Goal: Register for event/course: Sign up to attend an event or enroll in a course

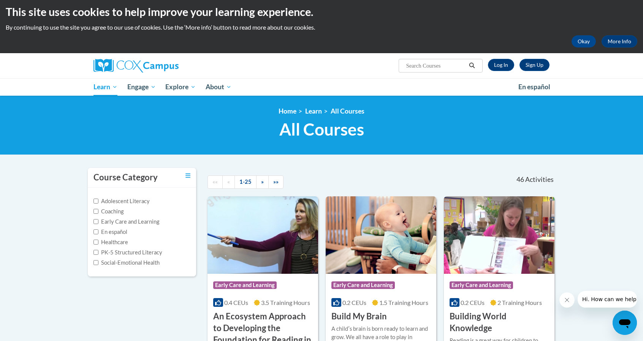
scroll to position [3, 0]
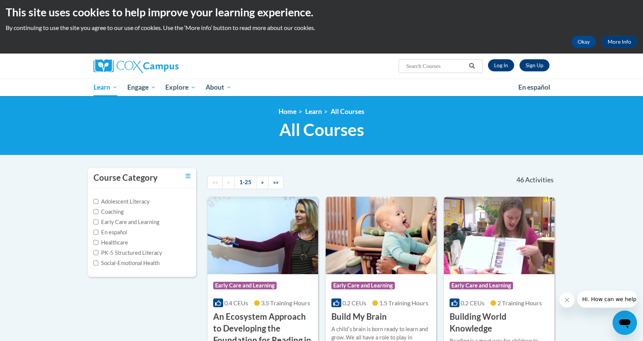
click at [444, 67] on input "Search..." at bounding box center [435, 66] width 61 height 9
type input "systematic"
click at [499, 68] on link "Log In" at bounding box center [501, 65] width 26 height 12
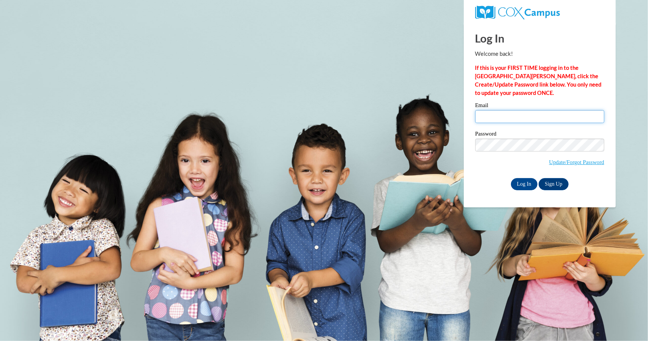
click at [518, 113] on input "Email" at bounding box center [540, 116] width 129 height 13
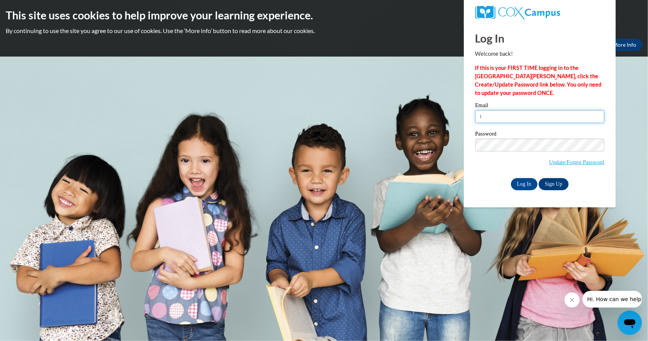
type input "t"
paste input "tsewell15@ivytech.edu"
type input "tsewell15@ivytech.edu"
click at [526, 186] on input "Log In" at bounding box center [524, 184] width 27 height 12
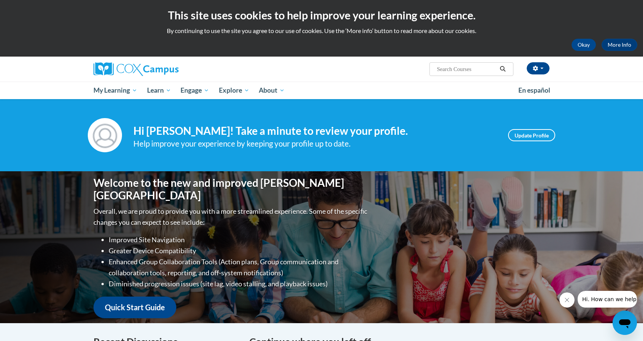
click at [465, 66] on input "Search..." at bounding box center [466, 69] width 61 height 9
type input "systematic"
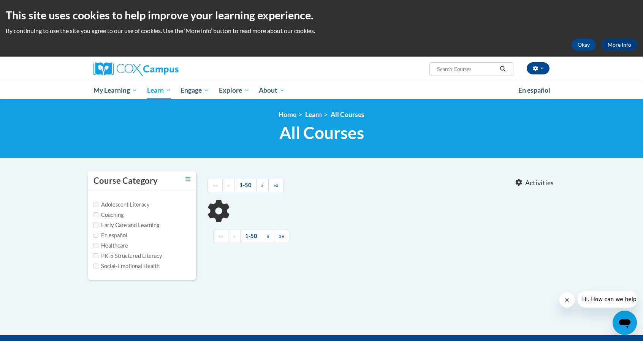
type input "systematic"
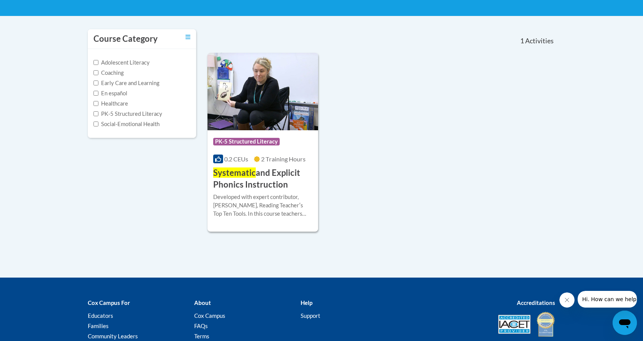
scroll to position [133, 0]
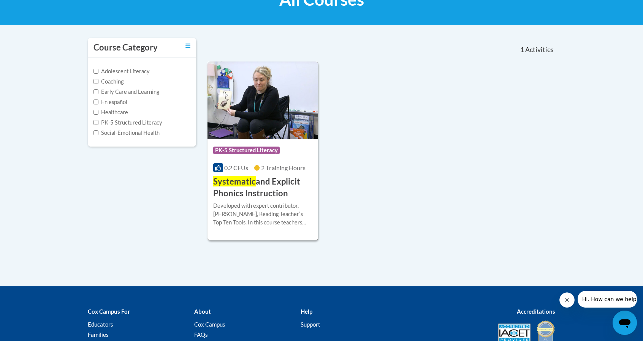
click at [282, 176] on h3 "Systematic and Explicit Phonics Instruction" at bounding box center [262, 188] width 99 height 24
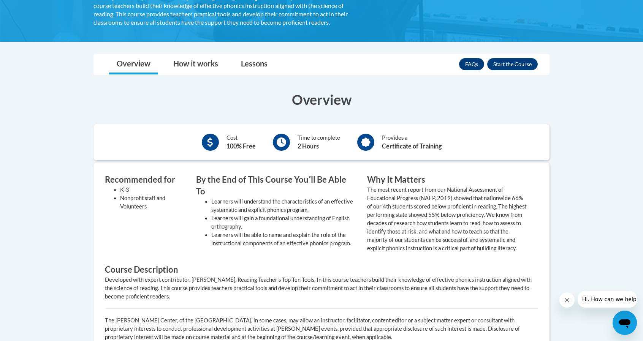
scroll to position [185, 0]
click at [501, 66] on button "Enroll" at bounding box center [512, 64] width 51 height 12
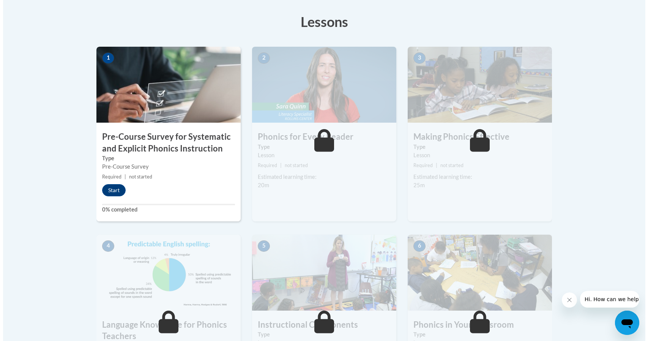
scroll to position [209, 0]
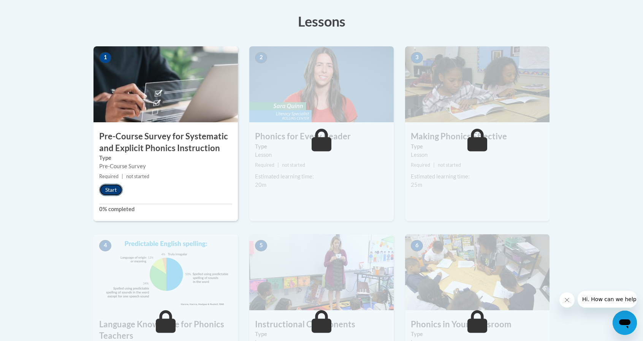
click at [112, 188] on button "Start" at bounding box center [111, 190] width 24 height 12
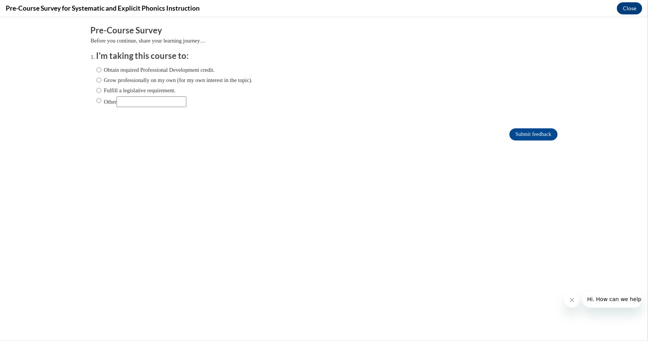
scroll to position [0, 0]
click at [148, 71] on label "Obtain required Professional Development credit." at bounding box center [155, 69] width 119 height 8
click at [101, 71] on input "Obtain required Professional Development credit." at bounding box center [98, 69] width 5 height 8
radio input "true"
click at [543, 132] on input "Submit feedback" at bounding box center [534, 134] width 48 height 12
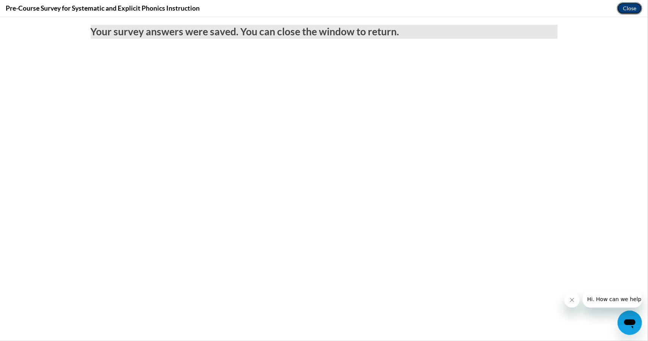
click at [622, 8] on button "Close" at bounding box center [629, 8] width 25 height 12
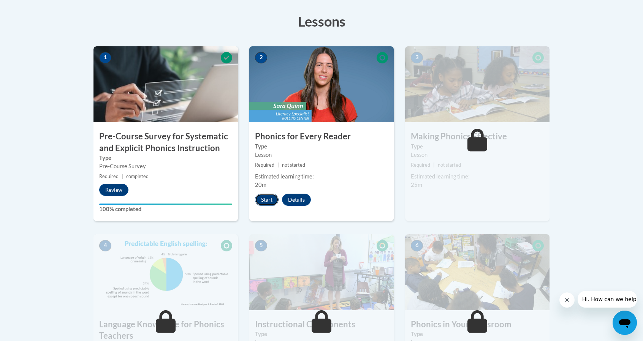
click at [267, 202] on button "Start" at bounding box center [267, 200] width 24 height 12
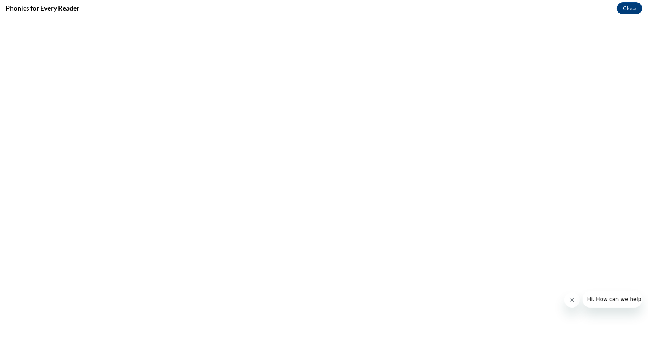
click at [570, 302] on icon "Close message from company" at bounding box center [572, 300] width 6 height 6
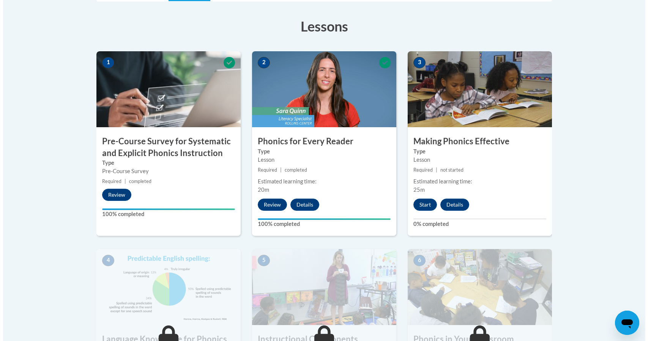
scroll to position [204, 0]
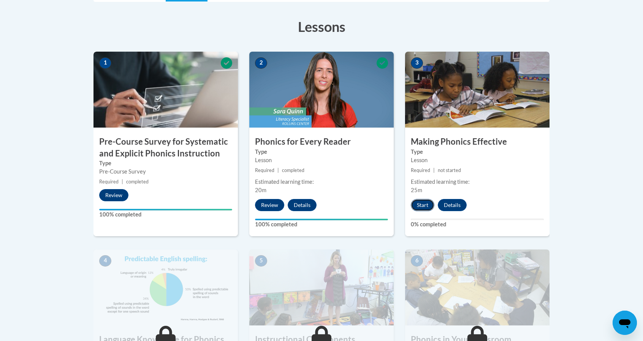
click at [420, 204] on button "Start" at bounding box center [423, 205] width 24 height 12
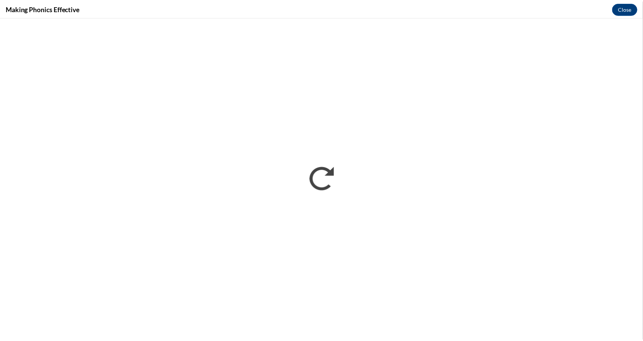
scroll to position [0, 0]
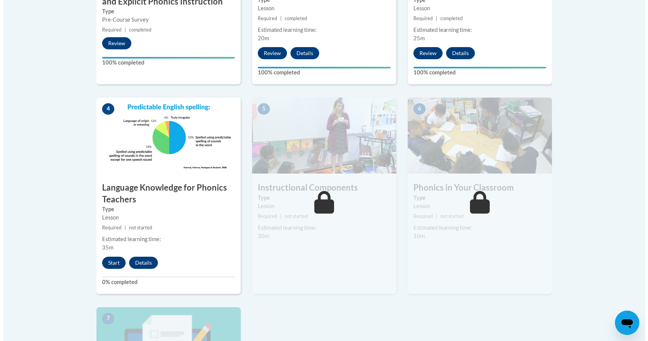
scroll to position [355, 0]
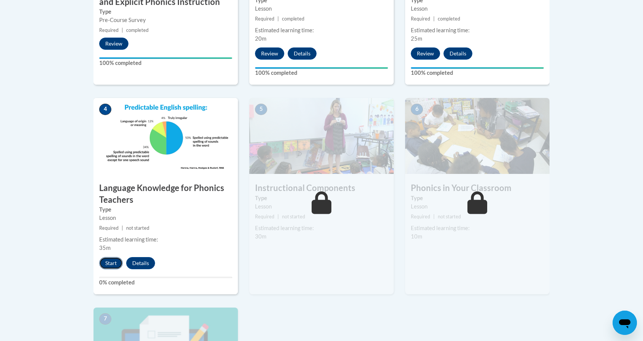
click at [113, 264] on button "Start" at bounding box center [111, 263] width 24 height 12
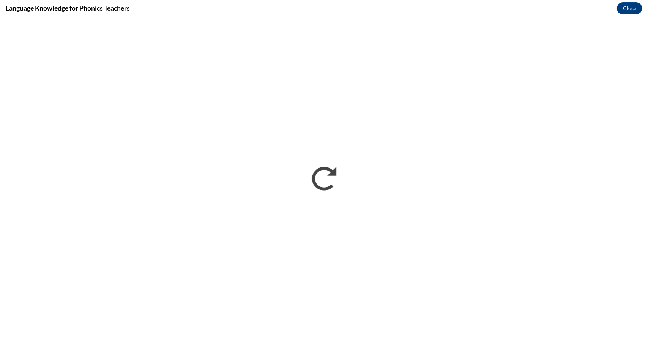
scroll to position [0, 0]
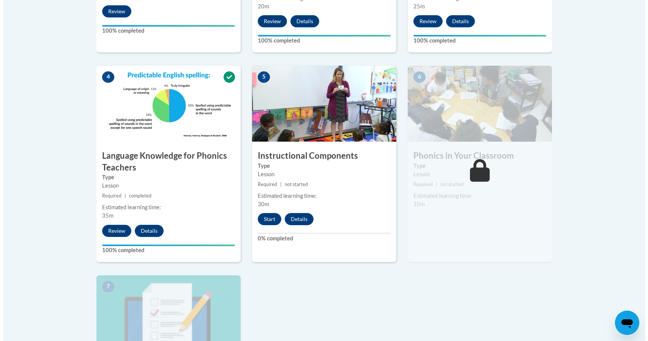
scroll to position [388, 0]
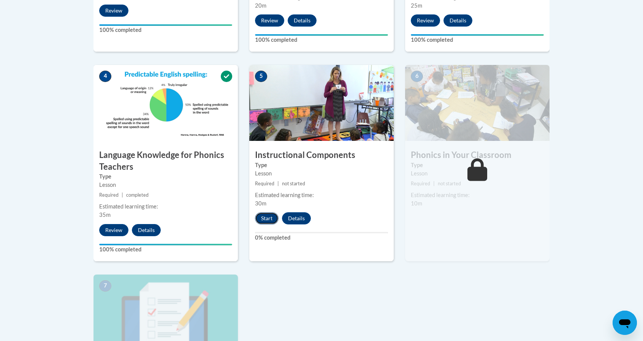
click at [272, 218] on button "Start" at bounding box center [267, 218] width 24 height 12
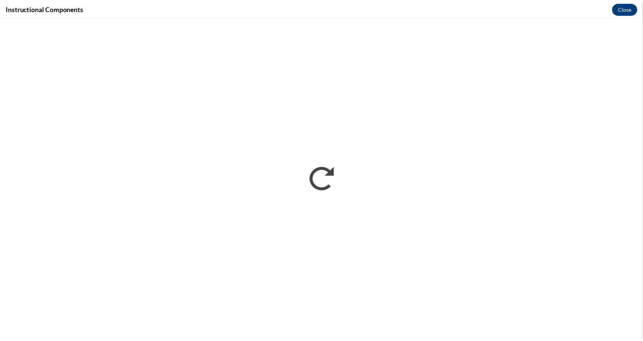
scroll to position [0, 0]
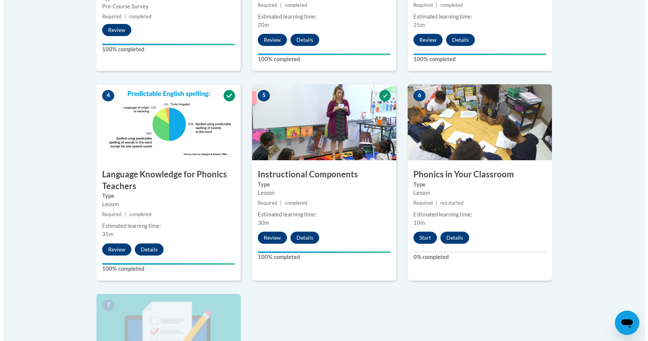
scroll to position [368, 0]
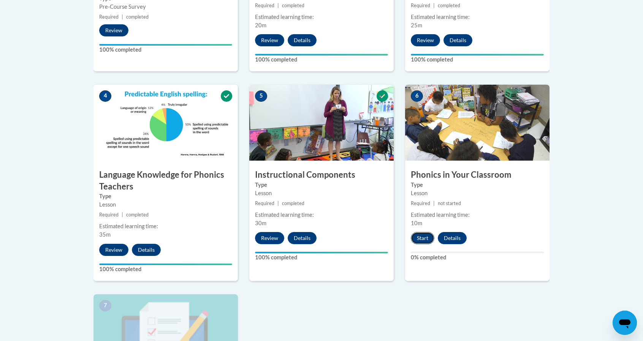
click at [422, 236] on button "Start" at bounding box center [423, 238] width 24 height 12
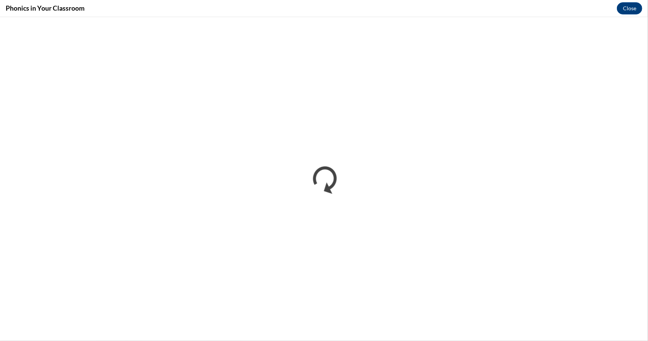
scroll to position [0, 0]
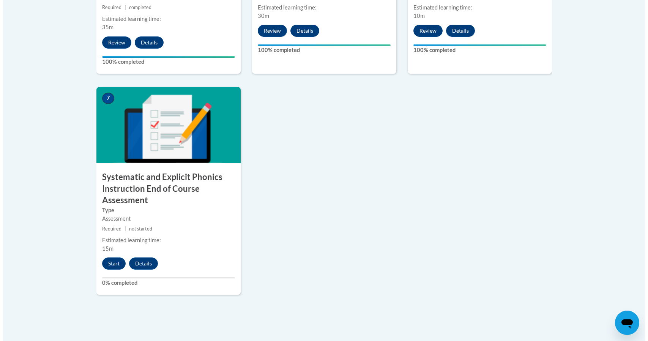
scroll to position [576, 0]
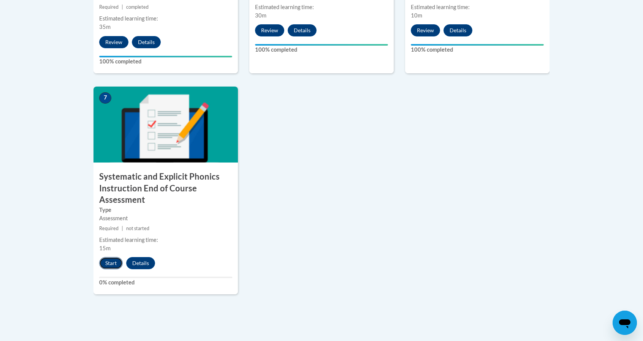
click at [111, 262] on button "Start" at bounding box center [111, 263] width 24 height 12
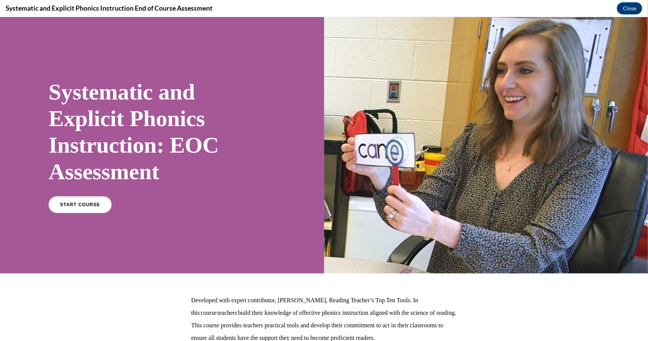
scroll to position [0, 0]
click at [89, 204] on span "START COURSE" at bounding box center [80, 205] width 42 height 6
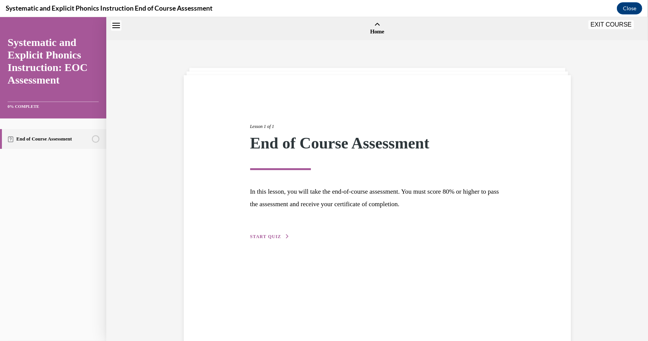
scroll to position [24, 0]
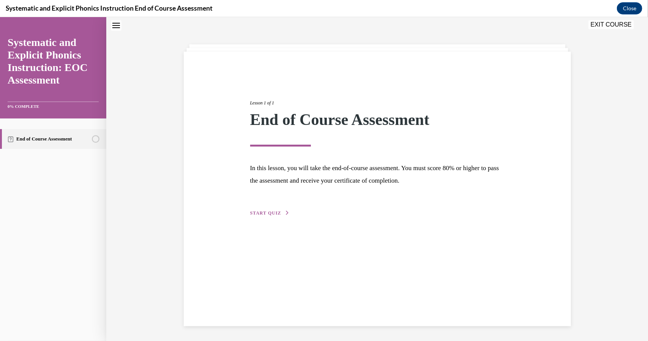
click at [270, 211] on span "START QUIZ" at bounding box center [265, 212] width 31 height 5
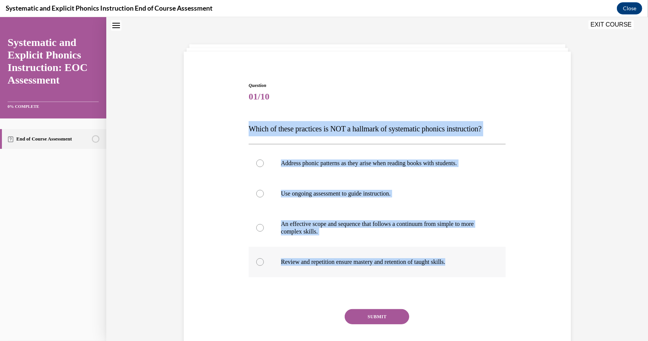
drag, startPoint x: 246, startPoint y: 128, endPoint x: 460, endPoint y: 260, distance: 251.6
click at [460, 260] on div "Question 01/10 Which of these practices is NOT a hallmark of systematic phonics…" at bounding box center [377, 226] width 257 height 289
copy div "Which of these practices is NOT a hallmark of systematic phonics instruction? A…"
click at [318, 163] on p "Address phonic patterns as they arise when reading books with students." at bounding box center [384, 163] width 206 height 8
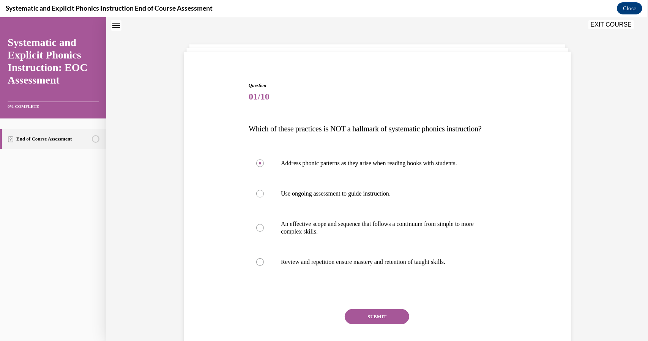
click at [382, 313] on button "SUBMIT" at bounding box center [377, 316] width 65 height 15
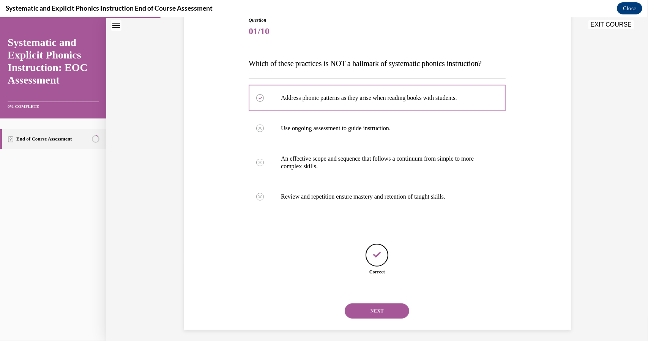
scroll to position [93, 0]
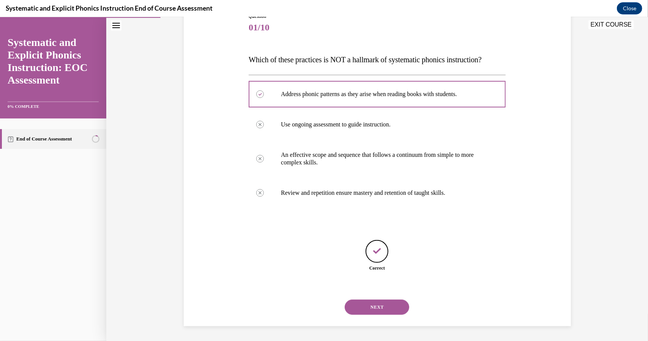
click at [377, 311] on button "NEXT" at bounding box center [377, 306] width 65 height 15
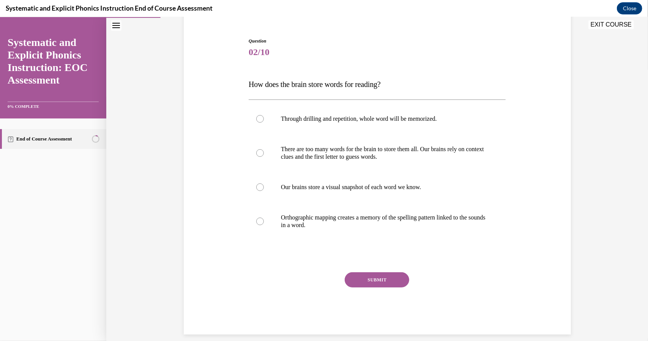
scroll to position [68, 0]
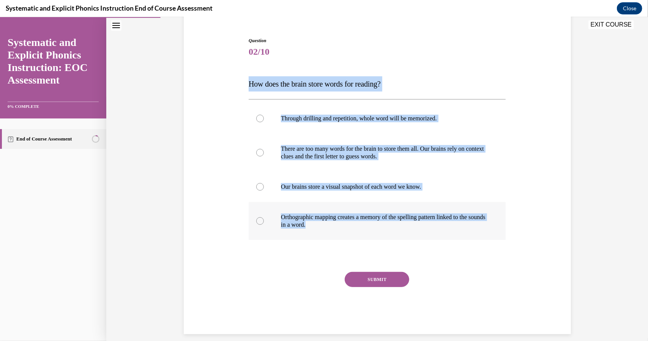
drag, startPoint x: 244, startPoint y: 85, endPoint x: 400, endPoint y: 223, distance: 208.3
click at [400, 223] on div "Question 02/10 How does the brain store words for reading? Through drilling and…" at bounding box center [377, 179] width 261 height 308
copy div "How does the brain store words for reading? Through drilling and repetition, wh…"
click at [344, 215] on p "Orthographic mapping creates a memory of the spelling pattern linked to the sou…" at bounding box center [384, 220] width 206 height 15
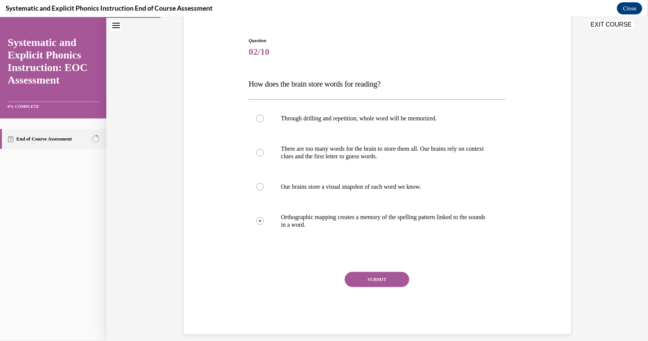
click at [389, 280] on button "SUBMIT" at bounding box center [377, 279] width 65 height 15
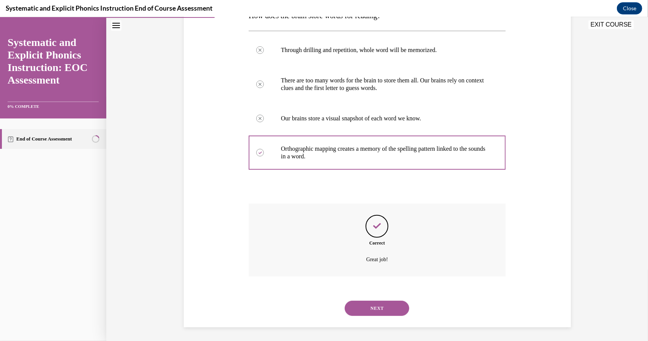
scroll to position [138, 0]
click at [373, 309] on button "NEXT" at bounding box center [377, 306] width 65 height 15
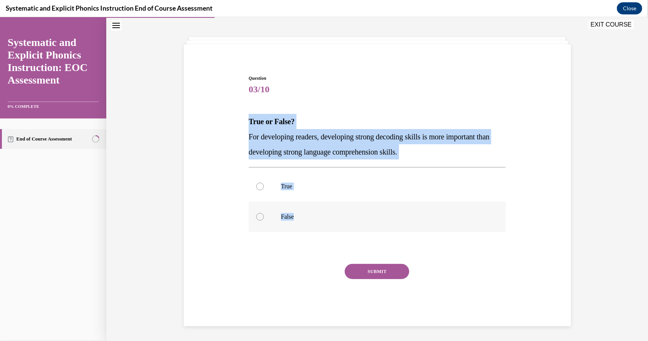
drag, startPoint x: 245, startPoint y: 120, endPoint x: 297, endPoint y: 218, distance: 110.9
click at [297, 218] on div "Question 03/10 True or False? For developing readers, developing strong decodin…" at bounding box center [377, 194] width 261 height 263
copy div "True or False? For developing readers, developing strong decoding skills is mor…"
click at [292, 218] on p "False" at bounding box center [384, 217] width 206 height 8
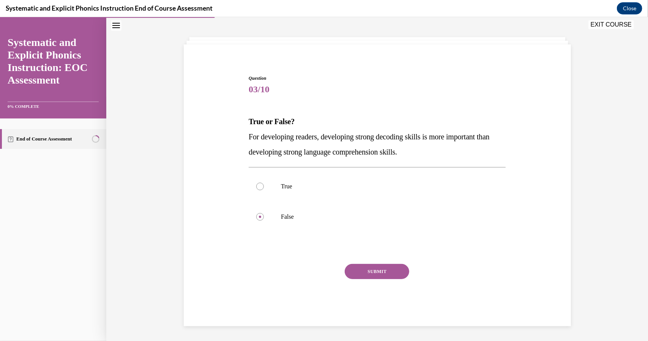
click at [387, 273] on button "SUBMIT" at bounding box center [377, 271] width 65 height 15
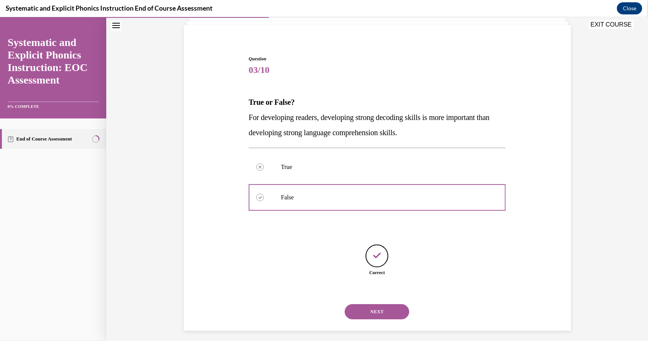
scroll to position [55, 0]
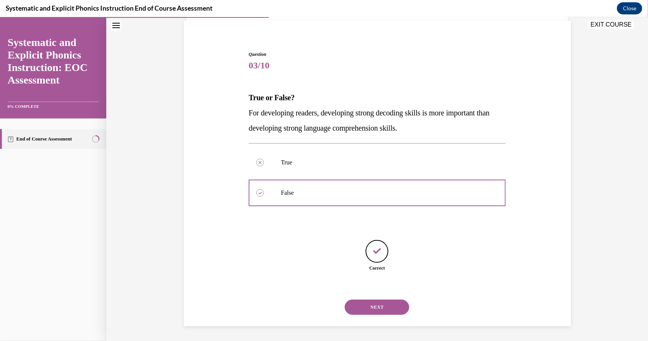
click at [378, 311] on button "NEXT" at bounding box center [377, 306] width 65 height 15
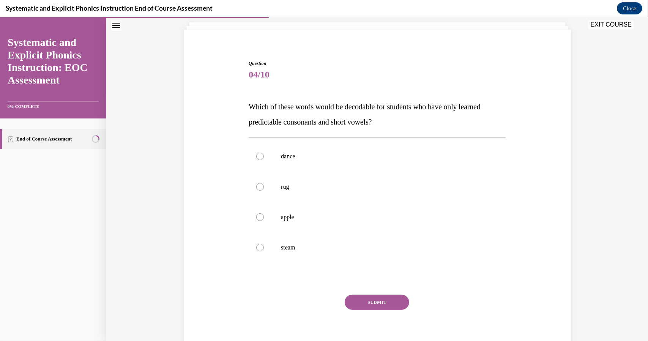
scroll to position [47, 0]
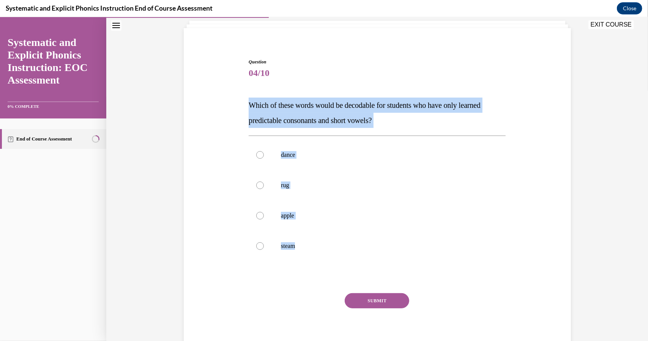
drag, startPoint x: 242, startPoint y: 112, endPoint x: 315, endPoint y: 261, distance: 166.3
click at [315, 261] on div "Question 04/10 Which of these words would be decodable for students who have on…" at bounding box center [377, 195] width 391 height 320
copy div "Which of these words would be decodable for students who have only learned pred…"
click at [303, 187] on p "rug" at bounding box center [384, 185] width 206 height 8
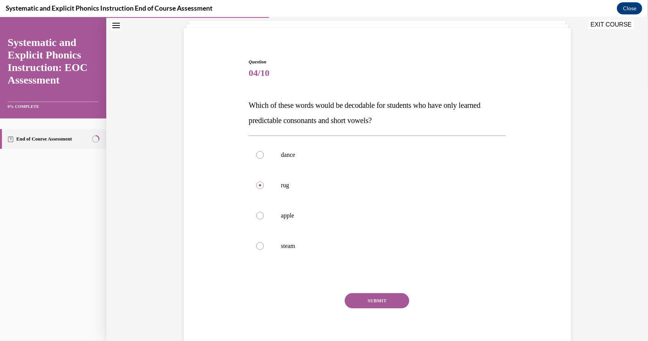
click at [378, 299] on button "SUBMIT" at bounding box center [377, 300] width 65 height 15
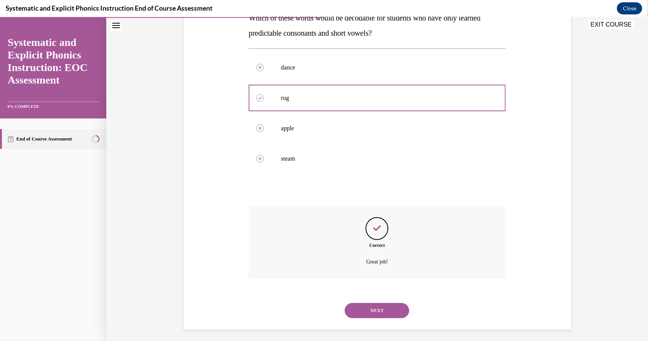
scroll to position [138, 0]
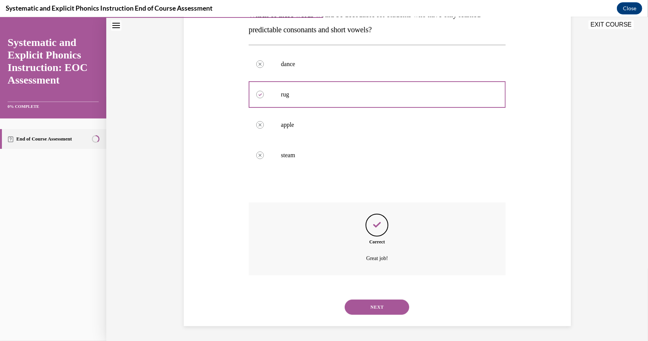
click at [371, 307] on button "NEXT" at bounding box center [377, 306] width 65 height 15
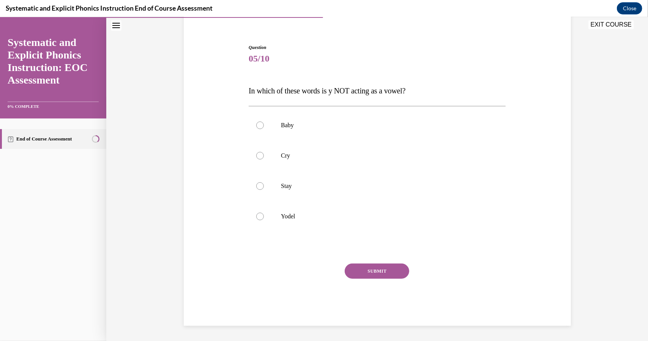
scroll to position [61, 0]
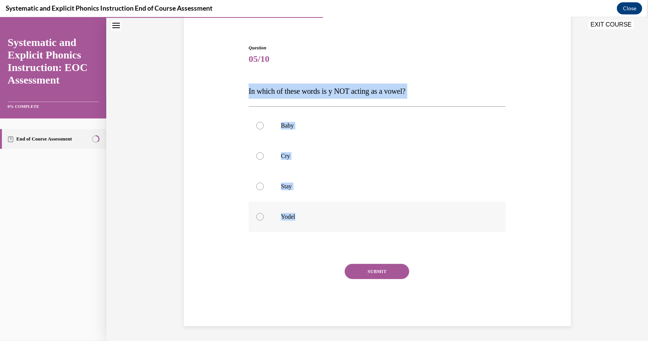
drag, startPoint x: 244, startPoint y: 88, endPoint x: 313, endPoint y: 215, distance: 144.8
click at [313, 215] on div "Question 05/10 In which of these words is y NOT acting as a vowel? Baby Cry Sta…" at bounding box center [377, 179] width 261 height 293
copy div "In which of these words is y NOT acting as a vowel? Baby Cry Stay Yodel"
click at [311, 221] on div at bounding box center [377, 216] width 257 height 30
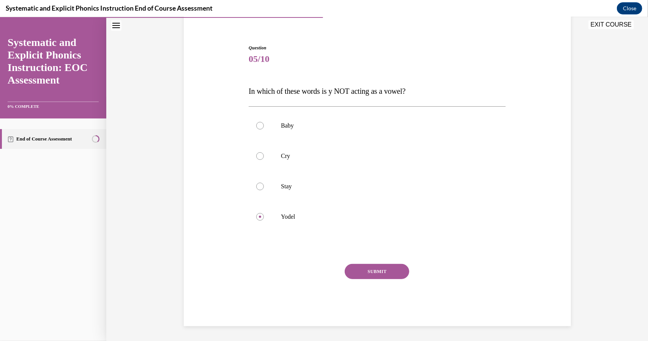
click at [392, 277] on button "SUBMIT" at bounding box center [377, 271] width 65 height 15
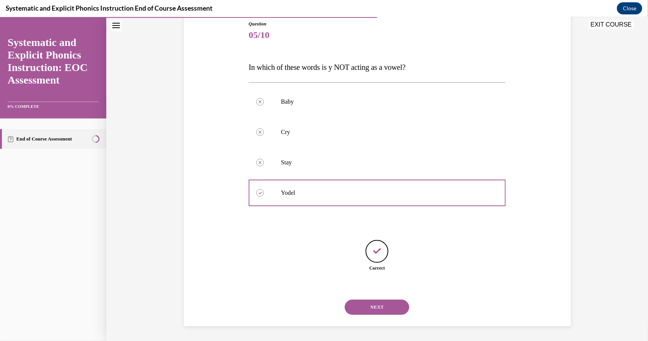
scroll to position [85, 0]
click at [380, 308] on button "NEXT" at bounding box center [377, 306] width 65 height 15
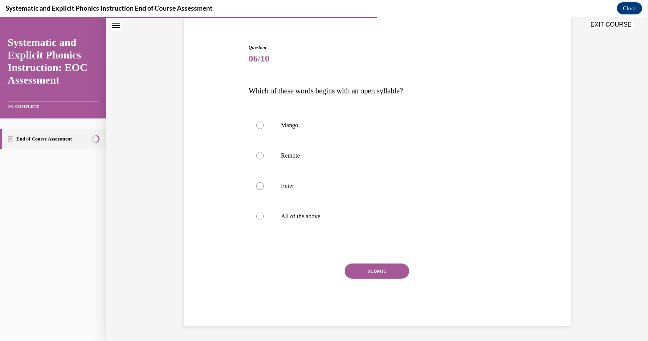
scroll to position [61, 0]
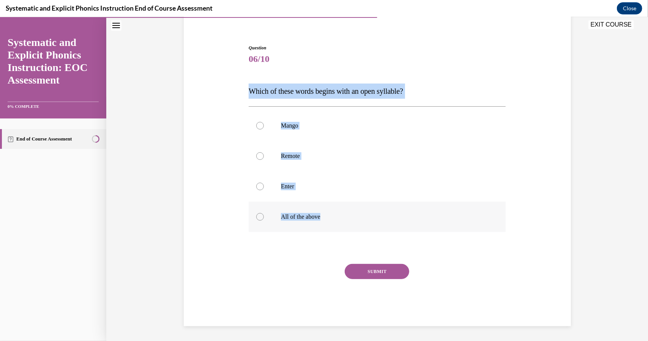
drag, startPoint x: 236, startPoint y: 87, endPoint x: 337, endPoint y: 218, distance: 165.5
click at [337, 218] on div "Question 06/10 Which of these words begins with an open syllable? Mango Remote …" at bounding box center [377, 173] width 391 height 305
copy div "Which of these words begins with an open syllable? Mango Remote Enter All of th…"
click at [331, 216] on p "All of the above" at bounding box center [384, 217] width 206 height 8
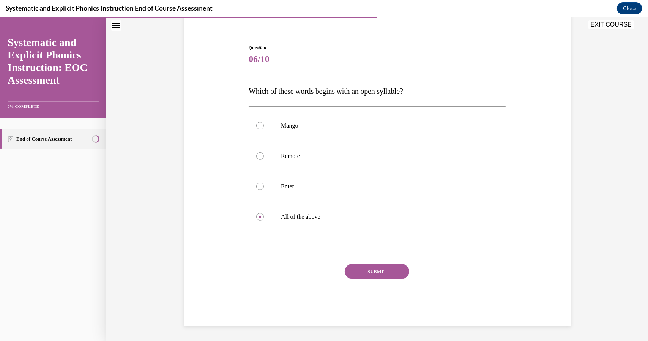
click at [369, 273] on button "SUBMIT" at bounding box center [377, 271] width 65 height 15
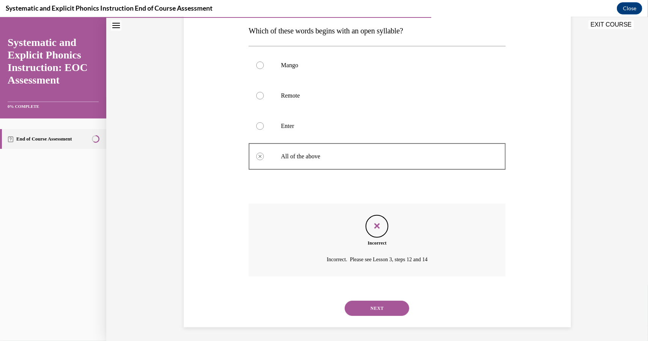
scroll to position [123, 0]
click at [368, 307] on button "NEXT" at bounding box center [377, 306] width 65 height 15
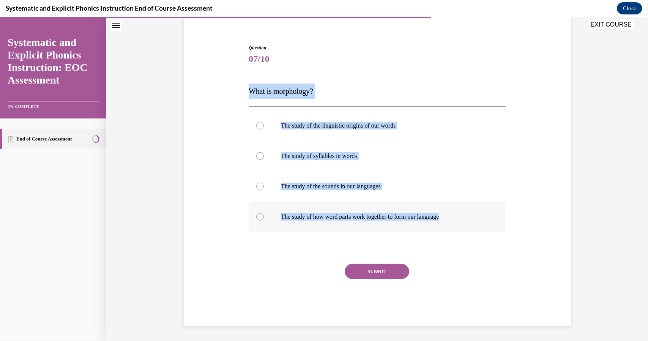
drag, startPoint x: 241, startPoint y: 84, endPoint x: 454, endPoint y: 215, distance: 249.8
click at [454, 215] on div "Question 07/10 What is morphology? The study of the linguistic origins of our w…" at bounding box center [377, 173] width 391 height 305
copy div "What is morphology? The study of the linguistic origins of our words The study …"
click at [340, 216] on p "The study of how word parts work together to form our language" at bounding box center [384, 217] width 206 height 8
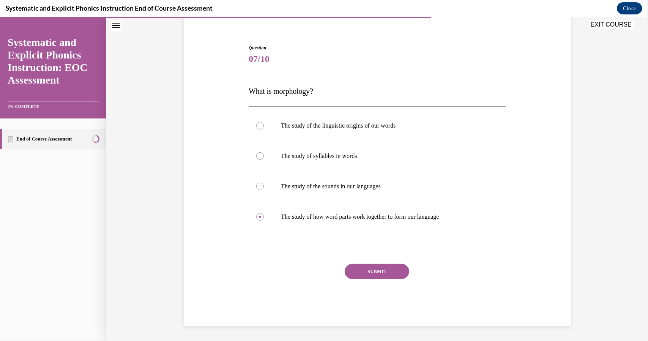
click at [387, 272] on button "SUBMIT" at bounding box center [377, 271] width 65 height 15
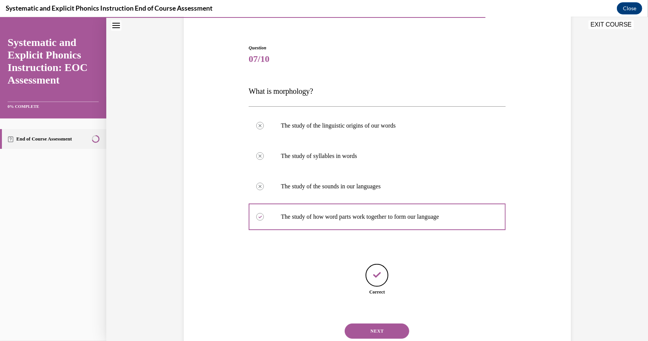
scroll to position [85, 0]
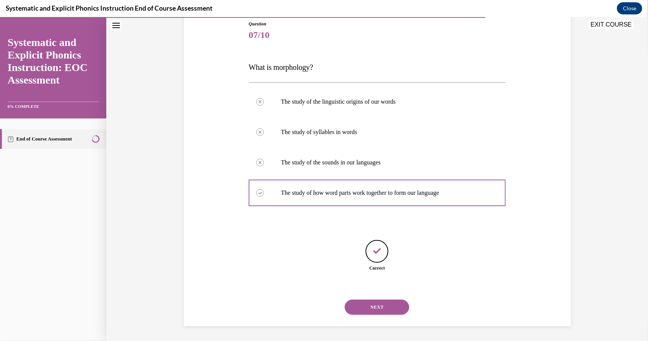
click at [380, 304] on button "NEXT" at bounding box center [377, 306] width 65 height 15
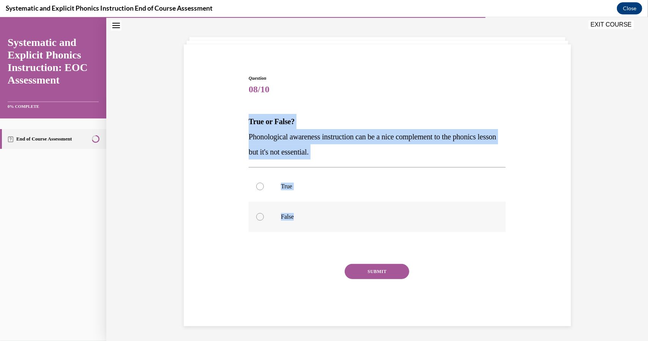
drag, startPoint x: 243, startPoint y: 119, endPoint x: 293, endPoint y: 216, distance: 108.9
click at [293, 216] on div "Question 08/10 True or False? Phonological awareness instruction can be a nice …" at bounding box center [377, 189] width 391 height 274
copy div "True or False? Phonological awareness instruction can be a nice complement to t…"
click at [295, 217] on p "False" at bounding box center [384, 217] width 206 height 8
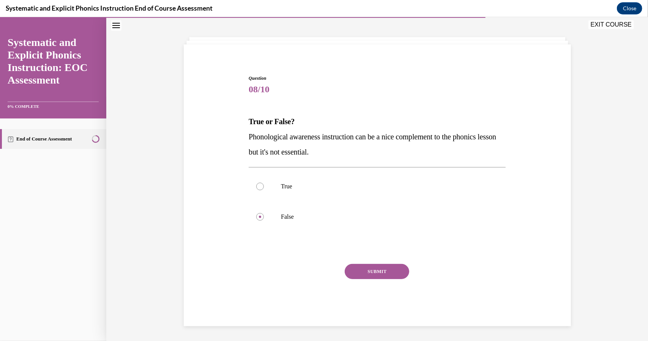
click at [386, 272] on button "SUBMIT" at bounding box center [377, 271] width 65 height 15
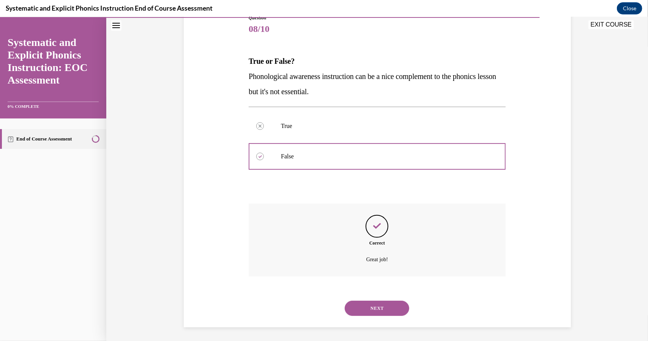
scroll to position [92, 0]
click at [378, 312] on button "NEXT" at bounding box center [377, 306] width 65 height 15
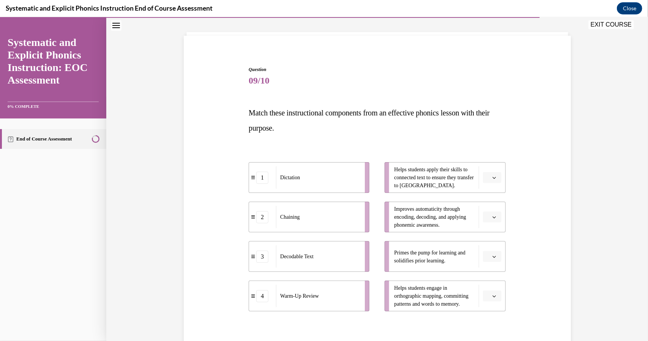
scroll to position [40, 0]
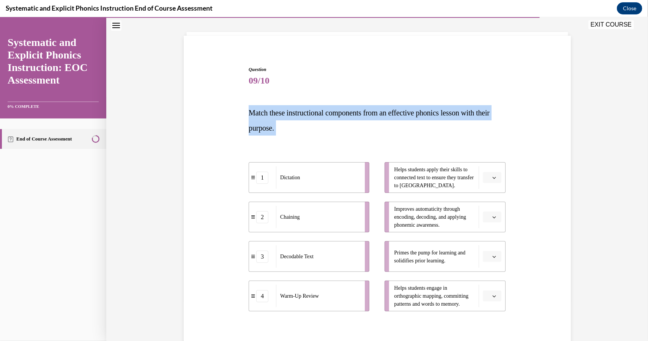
drag, startPoint x: 245, startPoint y: 109, endPoint x: 378, endPoint y: 150, distance: 138.5
click at [378, 150] on div "Question 09/10 Match these instructional components from an effective phonics l…" at bounding box center [377, 229] width 261 height 351
click at [238, 107] on div "Question 09/10 Match these instructional components from an effective phonics l…" at bounding box center [377, 224] width 391 height 362
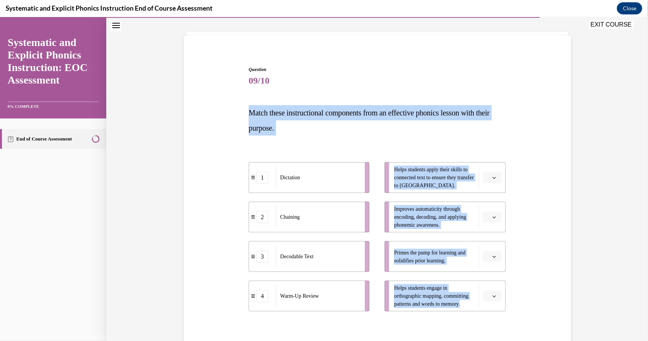
drag, startPoint x: 240, startPoint y: 109, endPoint x: 469, endPoint y: 309, distance: 304.7
click at [469, 309] on div "Question 09/10 Match these instructional components from an effective phonics l…" at bounding box center [377, 224] width 391 height 362
copy div "Match these instructional components from an effective phonics lesson with thei…"
click at [343, 129] on p "Match these instructional components from an effective phonics lesson with thei…" at bounding box center [377, 120] width 257 height 30
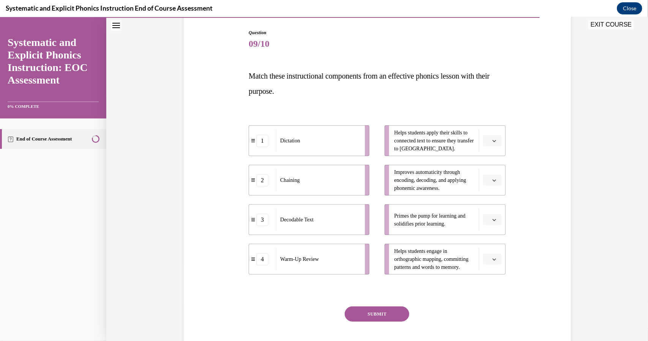
scroll to position [76, 0]
drag, startPoint x: 283, startPoint y: 271, endPoint x: 303, endPoint y: 235, distance: 42.0
click at [303, 235] on li "4 Warm-Up Review" at bounding box center [330, 222] width 121 height 31
drag, startPoint x: 327, startPoint y: 180, endPoint x: 346, endPoint y: 260, distance: 81.5
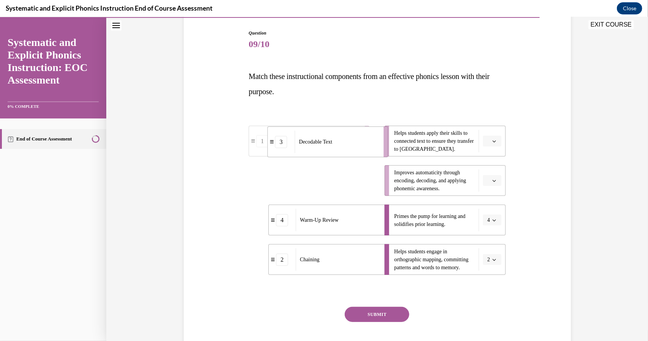
drag, startPoint x: 321, startPoint y: 189, endPoint x: 340, endPoint y: 150, distance: 43.0
click at [340, 150] on div "Decodable Text" at bounding box center [337, 141] width 84 height 22
drag, startPoint x: 300, startPoint y: 190, endPoint x: 321, endPoint y: 191, distance: 20.5
click at [321, 190] on div "Dictation" at bounding box center [340, 179] width 84 height 22
click at [358, 318] on button "SUBMIT" at bounding box center [377, 314] width 65 height 15
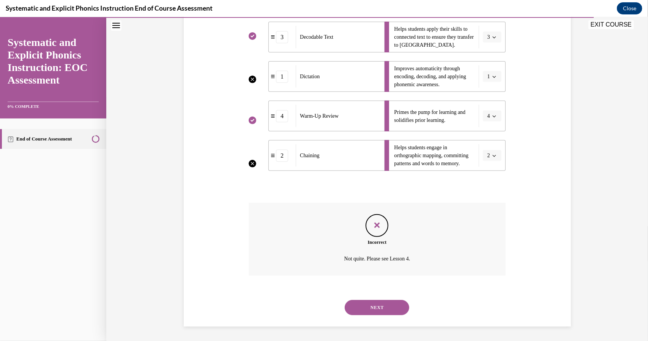
scroll to position [180, 0]
click at [359, 304] on button "NEXT" at bounding box center [377, 306] width 65 height 15
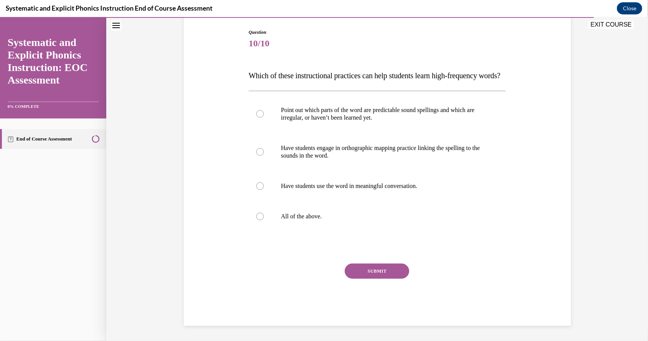
scroll to position [85, 0]
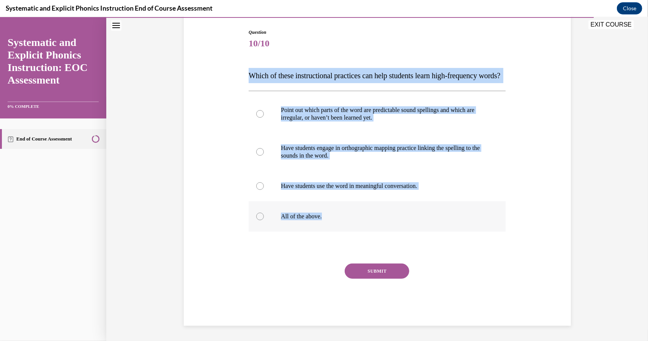
drag, startPoint x: 239, startPoint y: 61, endPoint x: 330, endPoint y: 223, distance: 185.7
click at [330, 223] on div "Question 10/10 Which of these instructional practices can help students learn h…" at bounding box center [377, 166] width 391 height 320
copy div "Which of these instructional practices can help students learn high-frequency w…"
click at [310, 220] on p "All of the above." at bounding box center [384, 216] width 206 height 8
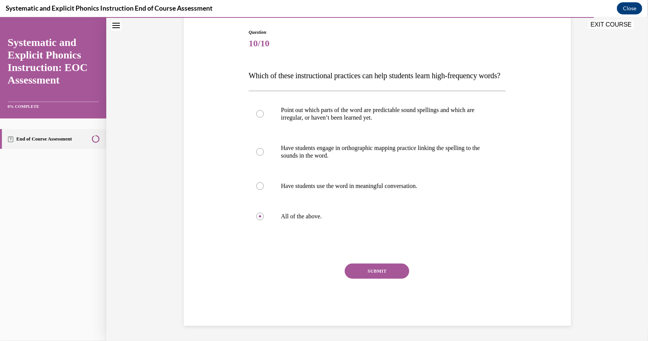
click at [362, 278] on button "SUBMIT" at bounding box center [377, 270] width 65 height 15
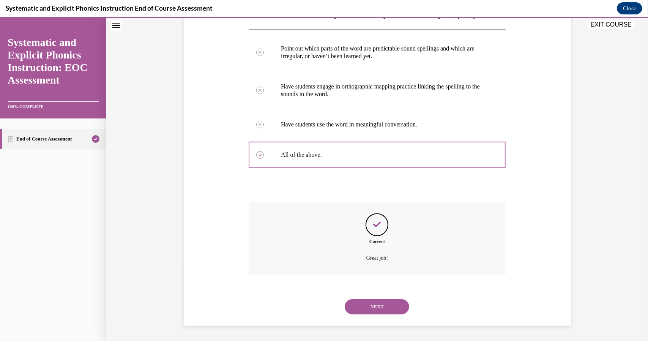
scroll to position [153, 0]
click at [382, 309] on button "NEXT" at bounding box center [377, 306] width 65 height 15
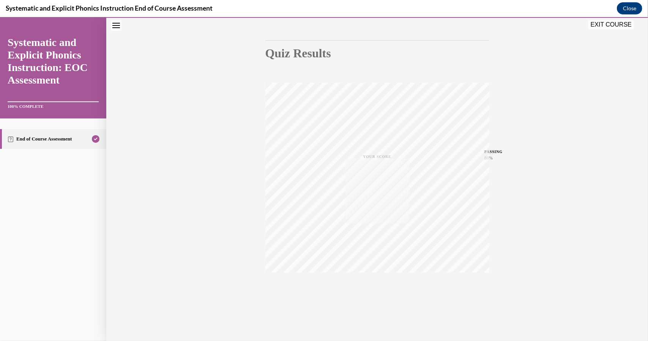
scroll to position [65, 0]
click at [611, 24] on button "EXIT COURSE" at bounding box center [612, 24] width 46 height 9
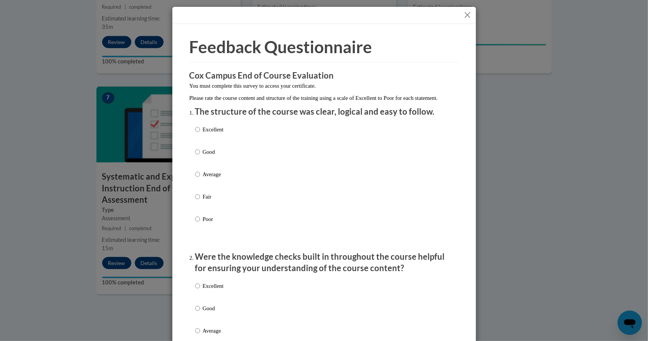
click at [203, 134] on p "Excellent" at bounding box center [213, 129] width 21 height 8
click at [200, 134] on input "Excellent" at bounding box center [197, 129] width 5 height 8
radio input "true"
click at [212, 298] on label "Excellent" at bounding box center [209, 292] width 28 height 21
click at [200, 290] on input "Excellent" at bounding box center [197, 286] width 5 height 8
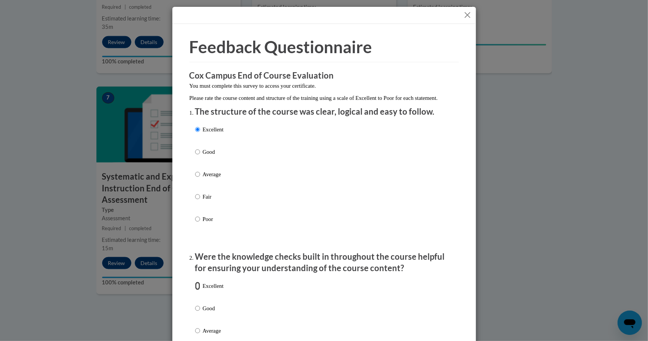
radio input "true"
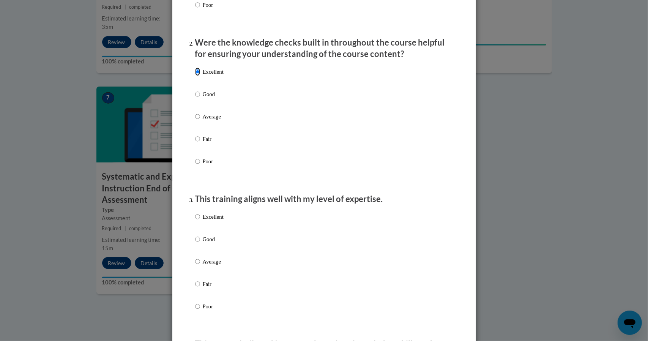
scroll to position [222, 0]
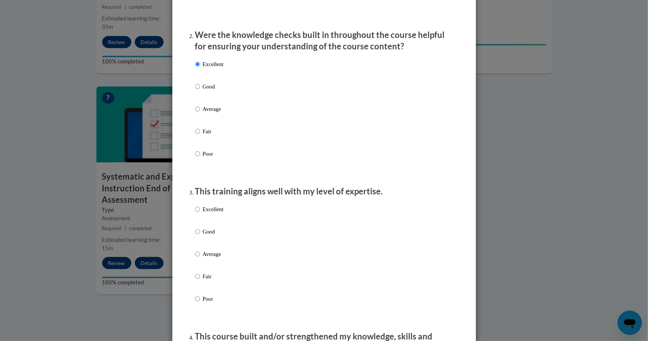
click at [213, 213] on p "Excellent" at bounding box center [213, 209] width 21 height 8
click at [200, 213] on input "Excellent" at bounding box center [197, 209] width 5 height 8
radio input "true"
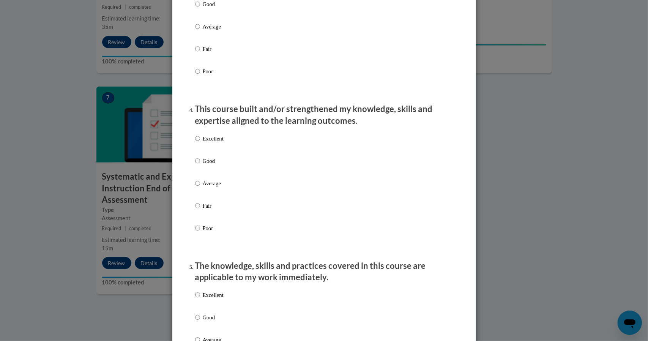
scroll to position [449, 0]
click at [216, 143] on p "Excellent" at bounding box center [213, 139] width 21 height 8
click at [200, 143] on input "Excellent" at bounding box center [197, 139] width 5 height 8
radio input "true"
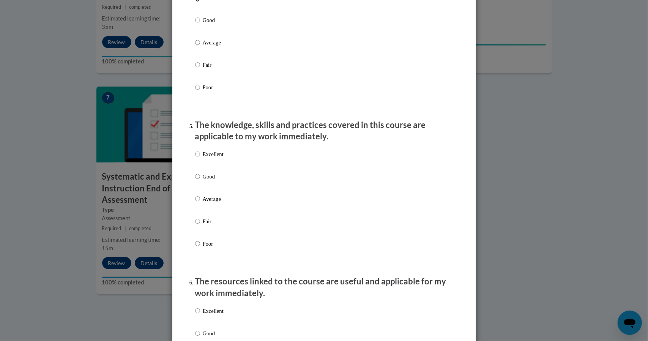
scroll to position [591, 0]
click at [209, 158] on p "Excellent" at bounding box center [213, 154] width 21 height 8
click at [200, 158] on input "Excellent" at bounding box center [197, 154] width 5 height 8
radio input "true"
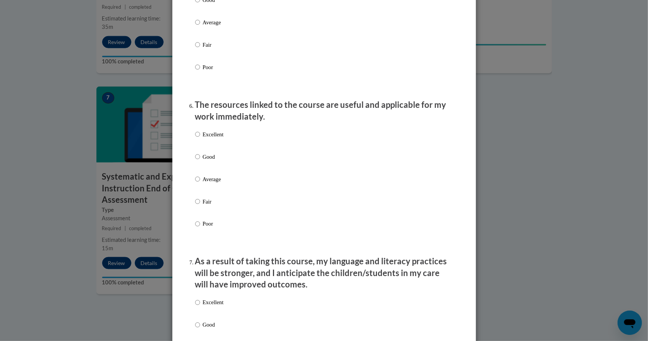
scroll to position [766, 0]
click at [213, 147] on label "Excellent" at bounding box center [209, 141] width 28 height 21
click at [200, 139] on input "Excellent" at bounding box center [197, 135] width 5 height 8
radio input "true"
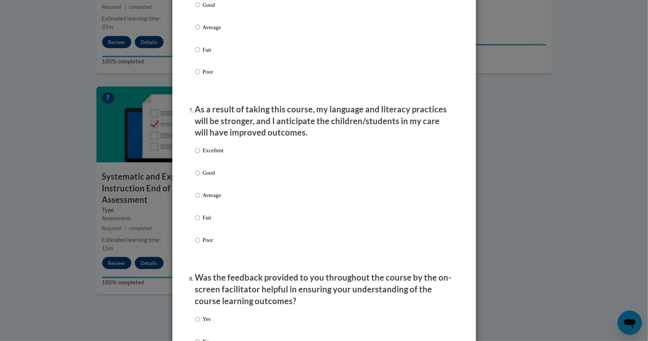
scroll to position [919, 0]
click at [216, 155] on p "Excellent" at bounding box center [213, 151] width 21 height 8
click at [200, 155] on input "Excellent" at bounding box center [197, 151] width 5 height 8
radio input "true"
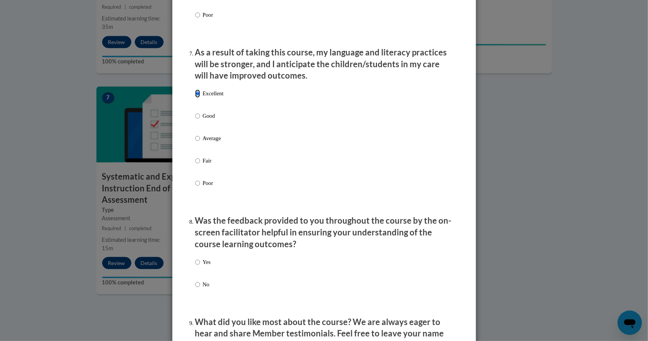
scroll to position [976, 0]
click at [205, 266] on p "Yes" at bounding box center [207, 262] width 8 height 8
click at [200, 266] on input "Yes" at bounding box center [197, 262] width 5 height 8
radio input "true"
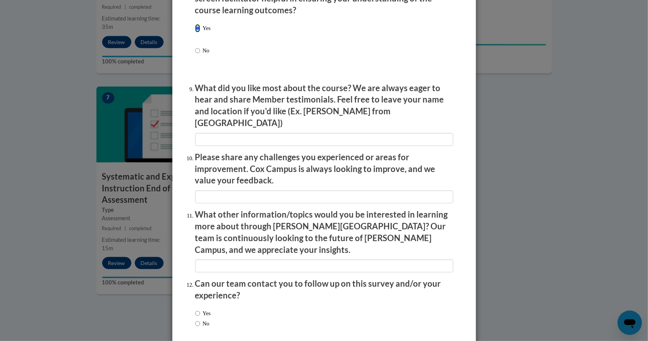
scroll to position [1238, 0]
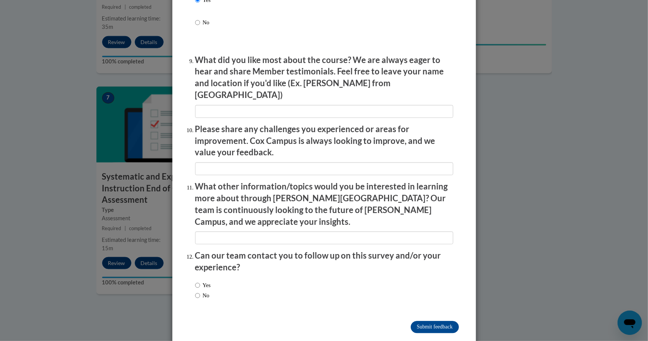
click at [203, 291] on label "No" at bounding box center [202, 295] width 14 height 8
click at [200, 291] on input "No" at bounding box center [197, 295] width 5 height 8
radio input "true"
click at [424, 321] on input "Submit feedback" at bounding box center [435, 327] width 48 height 12
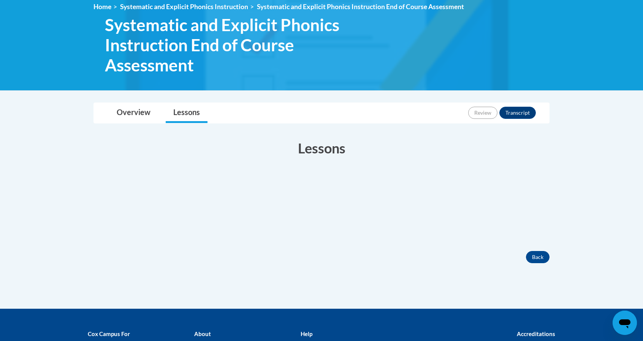
scroll to position [109, 0]
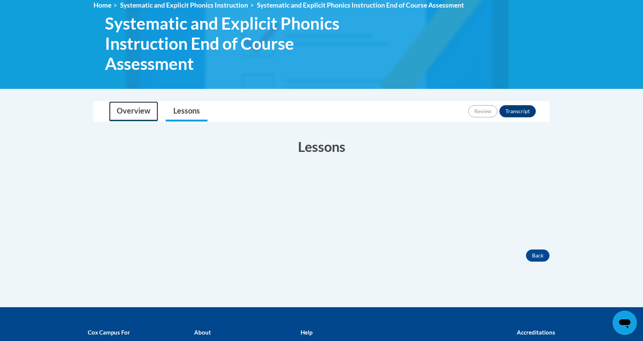
click at [141, 118] on link "Overview" at bounding box center [133, 111] width 49 height 20
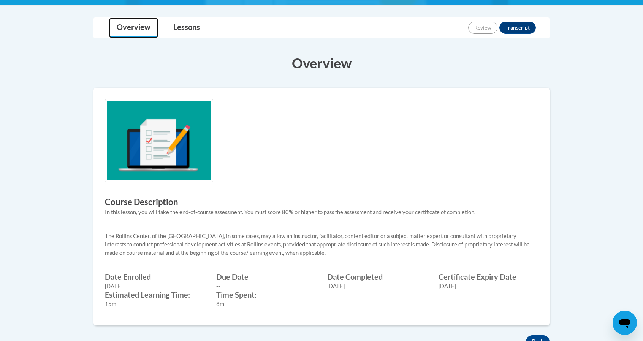
scroll to position [193, 0]
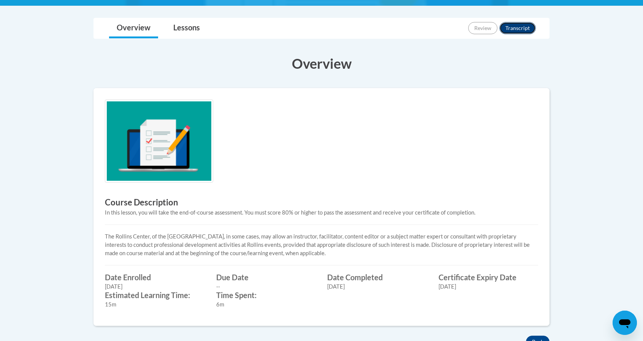
click at [517, 29] on button "Transcript" at bounding box center [517, 28] width 36 height 12
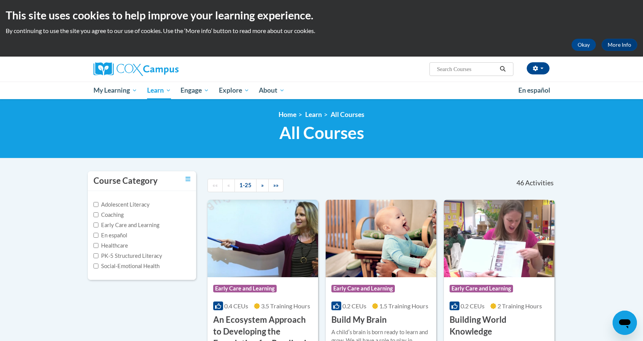
click at [459, 68] on input "Search..." at bounding box center [466, 69] width 61 height 9
type input "systematic"
click at [503, 71] on icon "Search" at bounding box center [502, 69] width 7 height 6
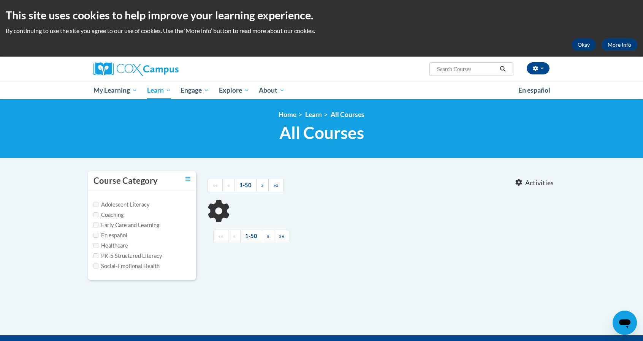
type input "systematic"
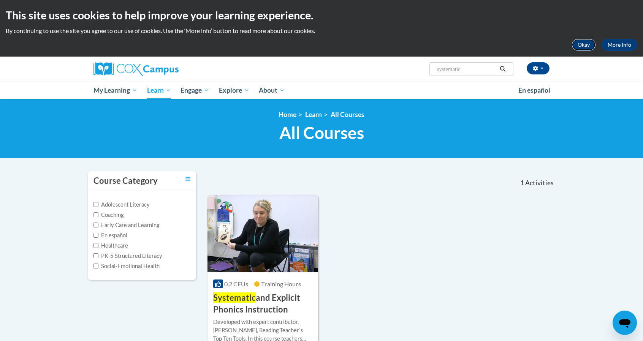
click at [578, 44] on button "Okay" at bounding box center [583, 45] width 24 height 12
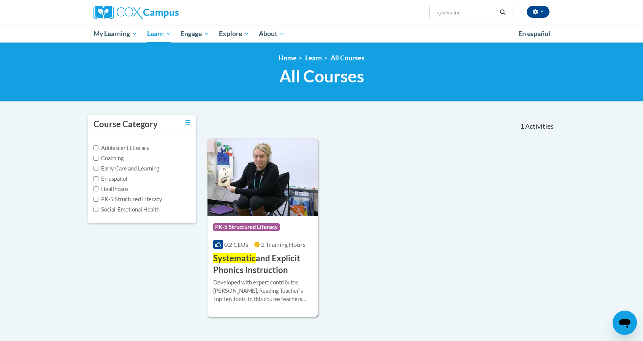
click at [254, 280] on div "Developed with expert contributor, Dr. Deborah Glaser, Reading Teacherʹs Top Te…" at bounding box center [262, 290] width 99 height 25
